Goal: Navigation & Orientation: Find specific page/section

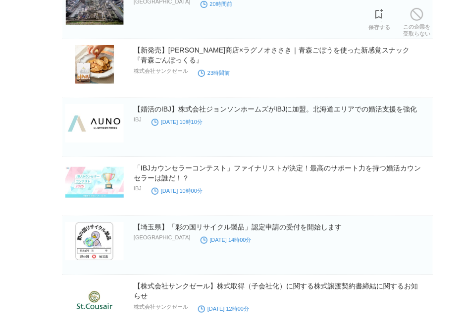
scroll to position [124, 0]
